Goal: Information Seeking & Learning: Learn about a topic

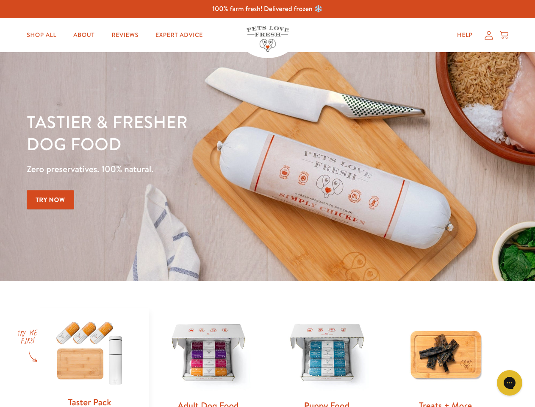
click at [267, 203] on div "Tastier & fresher dog food Zero preservatives. 100% natural. Try Now" at bounding box center [187, 167] width 321 height 112
click at [510, 383] on icon "Open gorgias live chat" at bounding box center [509, 382] width 8 height 8
